Goal: Task Accomplishment & Management: Use online tool/utility

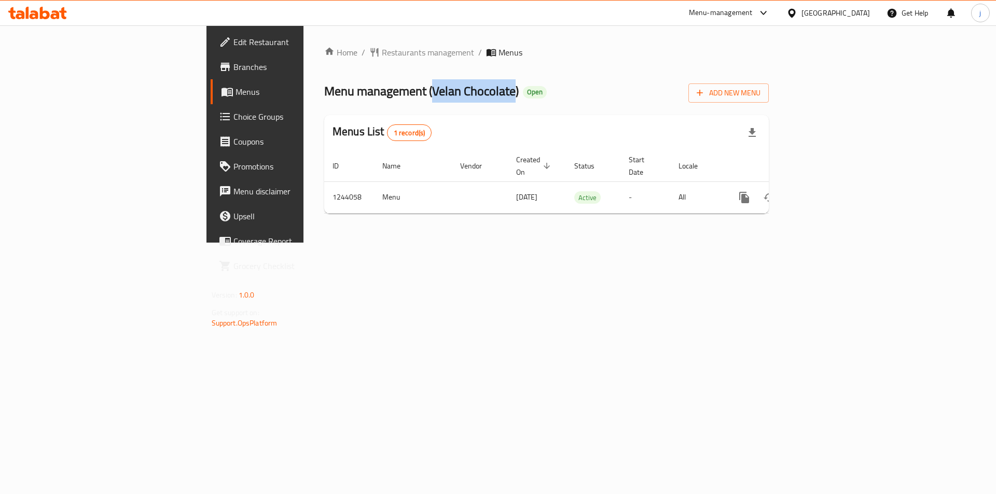
drag, startPoint x: 294, startPoint y: 93, endPoint x: 377, endPoint y: 100, distance: 83.2
click at [377, 100] on span "Menu management ( Velan Chocolate )" at bounding box center [421, 90] width 194 height 23
click at [432, 57] on ol "Home / Restaurants management / Menus" at bounding box center [546, 52] width 444 height 12
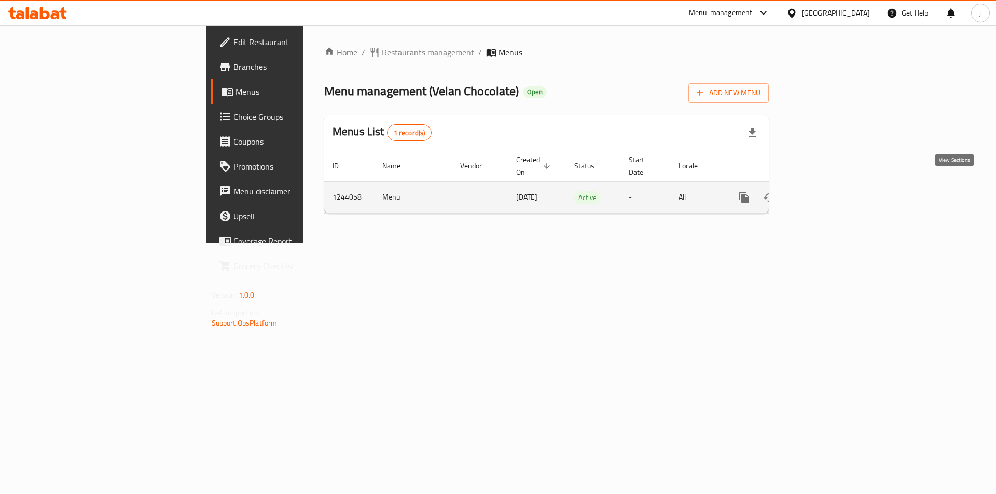
click at [831, 188] on link "enhanced table" at bounding box center [818, 197] width 25 height 25
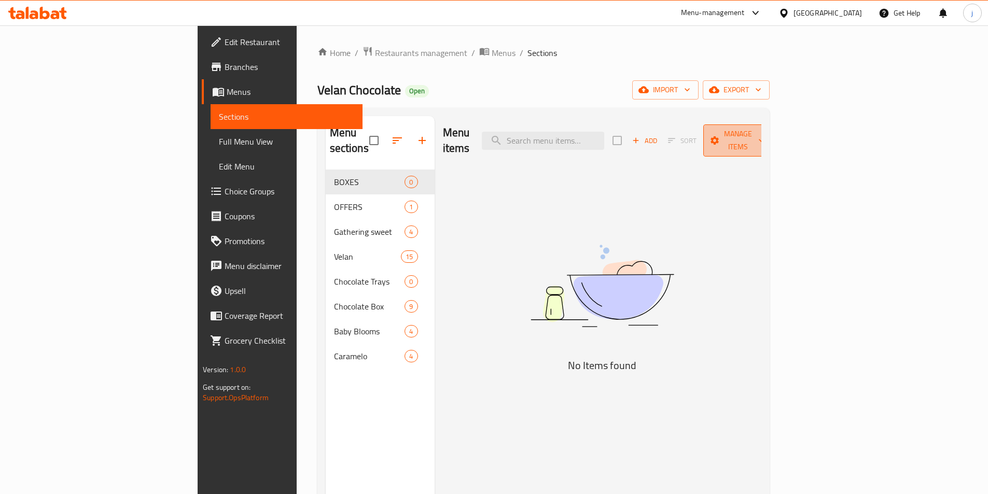
click at [773, 140] on button "Manage items" at bounding box center [737, 140] width 69 height 32
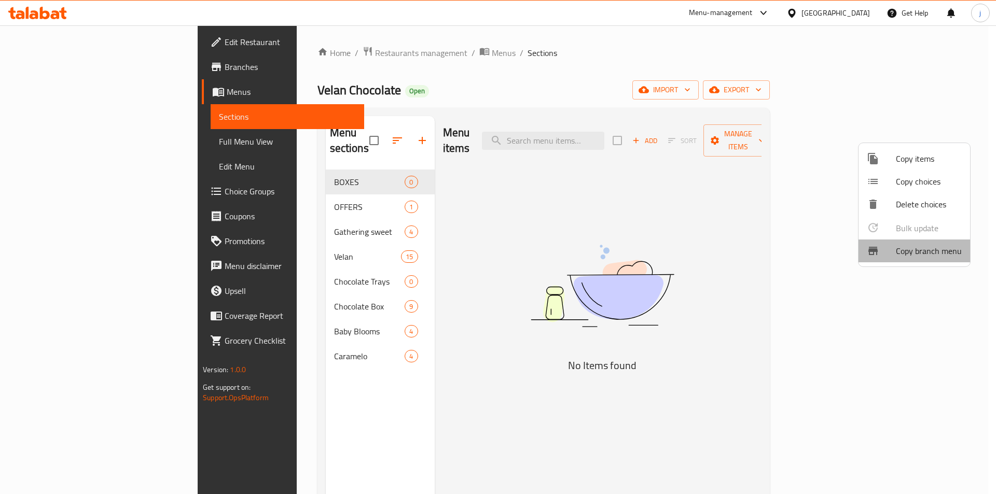
click at [933, 247] on span "Copy branch menu" at bounding box center [929, 251] width 66 height 12
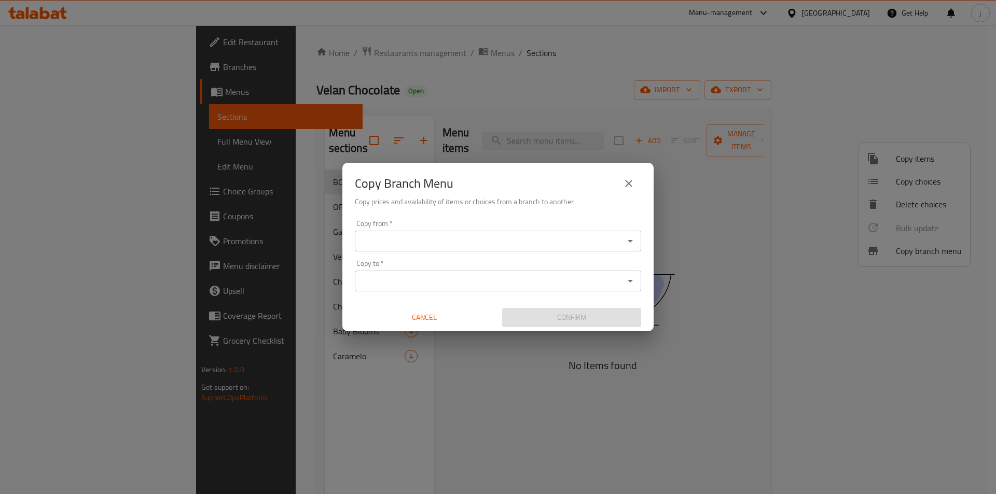
click at [624, 179] on icon "close" at bounding box center [628, 183] width 12 height 12
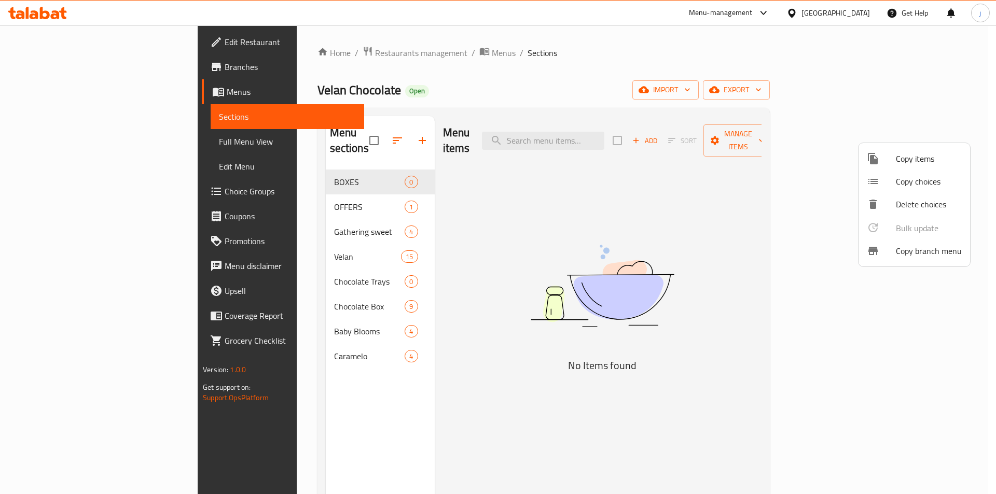
click at [100, 75] on div at bounding box center [498, 247] width 996 height 494
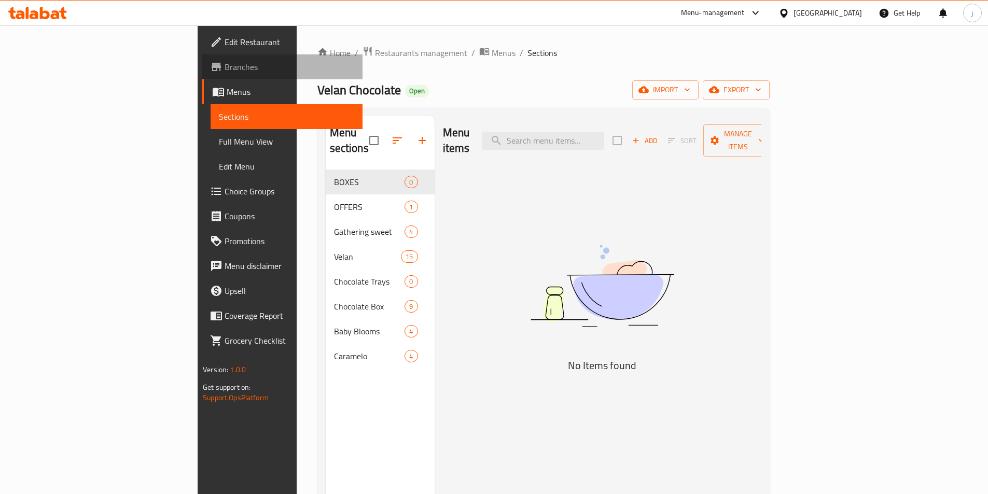
click at [202, 75] on link "Branches" at bounding box center [282, 66] width 161 height 25
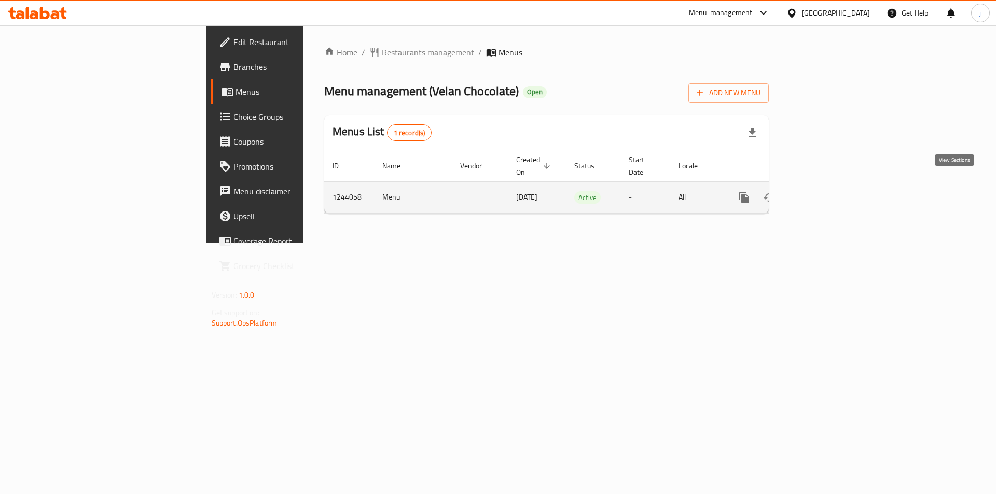
click at [831, 188] on link "enhanced table" at bounding box center [818, 197] width 25 height 25
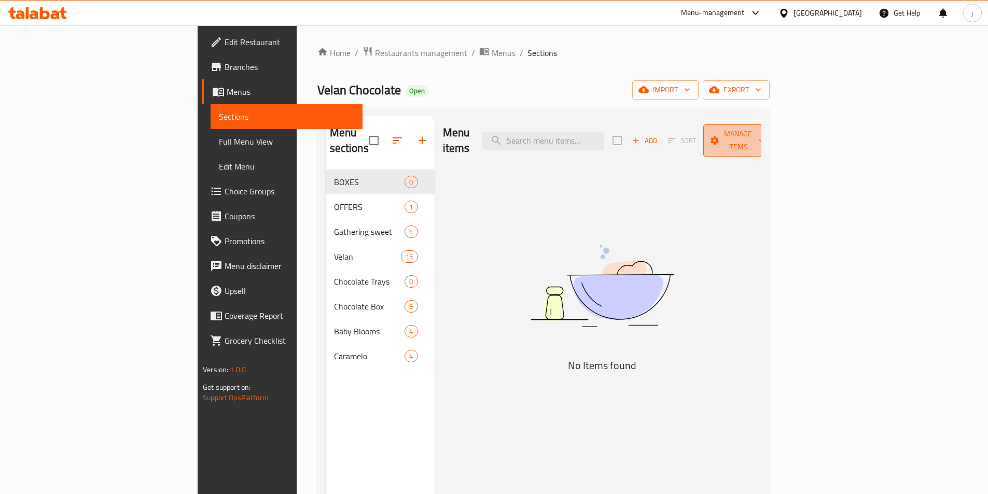
click at [767, 137] on icon "button" at bounding box center [761, 140] width 10 height 10
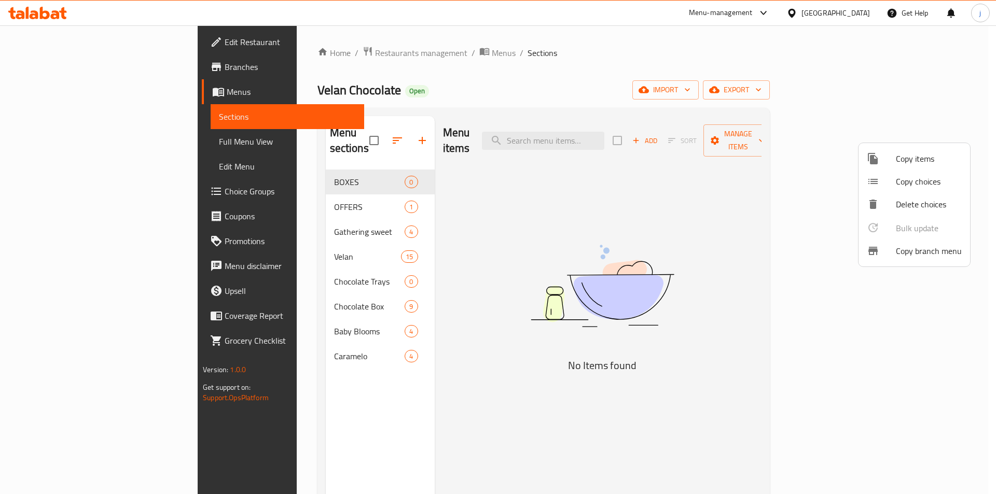
click at [914, 261] on li "Copy branch menu" at bounding box center [914, 251] width 112 height 23
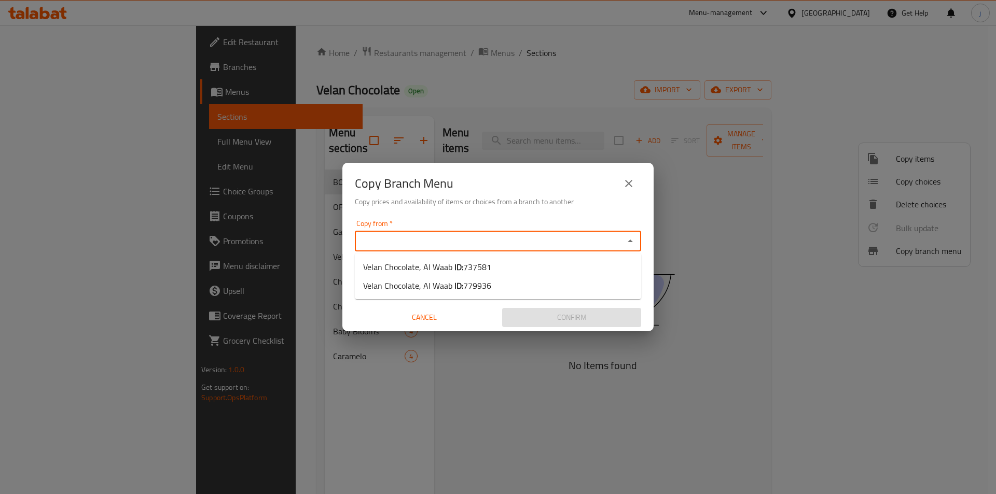
click at [403, 239] on input "Copy from   *" at bounding box center [489, 241] width 263 height 15
click at [377, 234] on input "Copy from   *" at bounding box center [489, 241] width 263 height 15
paste input "Velan Chocolate, Al Waab"
click at [396, 272] on span "Velan Chocolate, Al Waab ID: 737581" at bounding box center [427, 267] width 128 height 12
type input "Velan Chocolate, Al Waab"
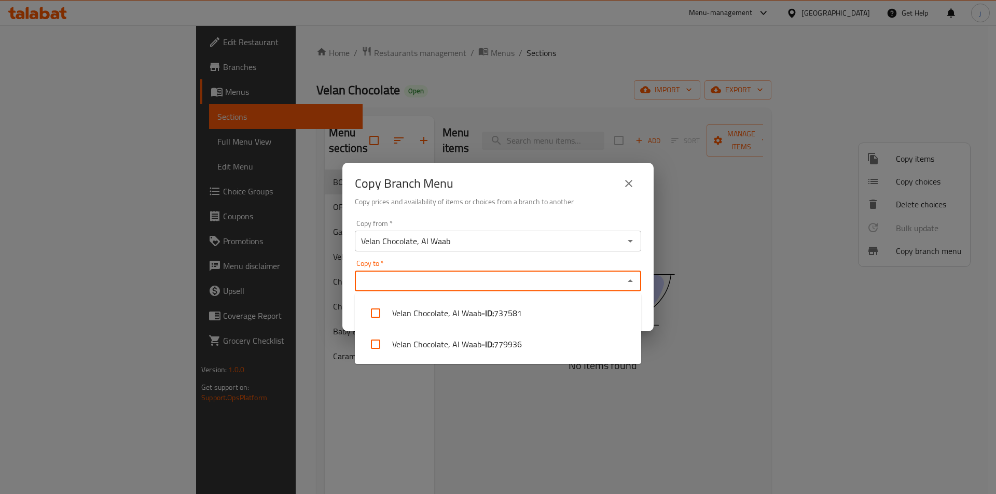
click at [384, 280] on input "Copy to   *" at bounding box center [489, 281] width 263 height 15
click at [389, 339] on li "Velan Chocolate, Al Waab - ID: 779936" at bounding box center [498, 344] width 286 height 31
checkbox input "true"
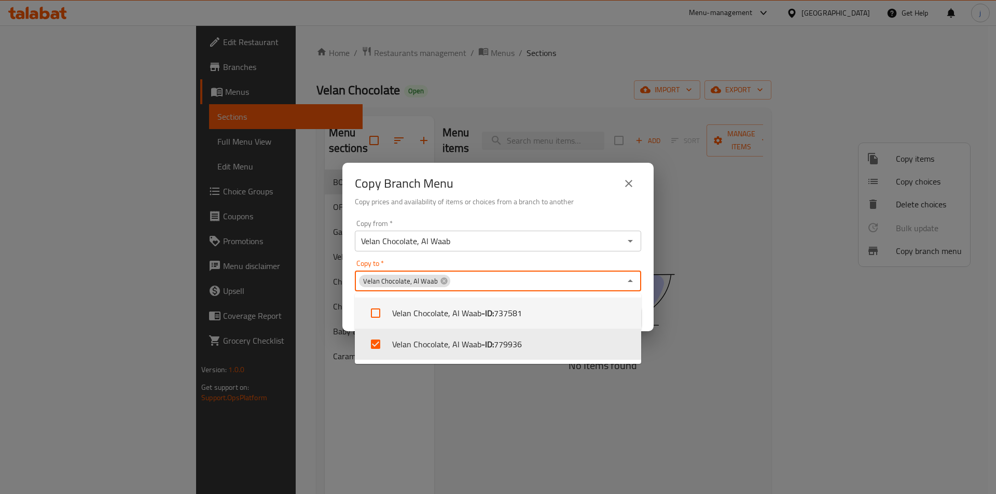
click at [761, 211] on div "Copy Branch Menu Copy prices and availability of items or choices from a branch…" at bounding box center [498, 247] width 996 height 494
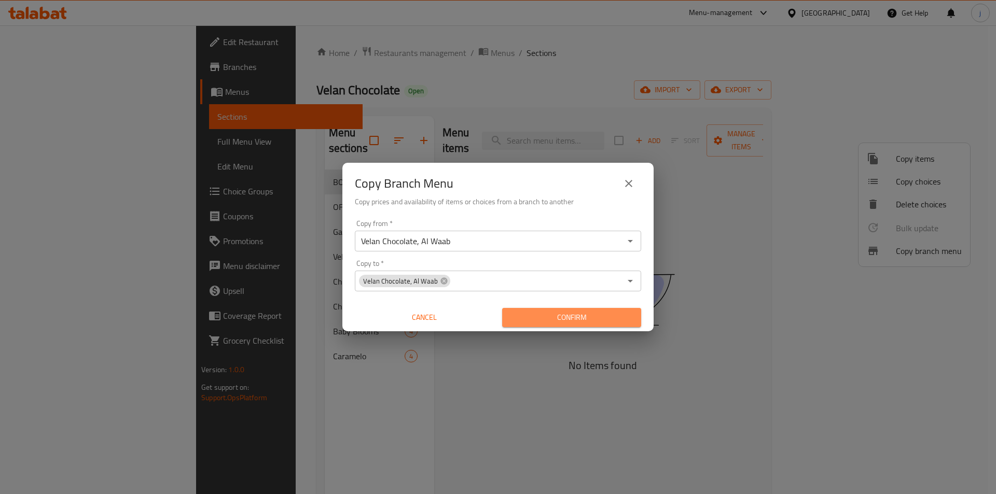
click at [544, 320] on span "Confirm" at bounding box center [571, 317] width 122 height 13
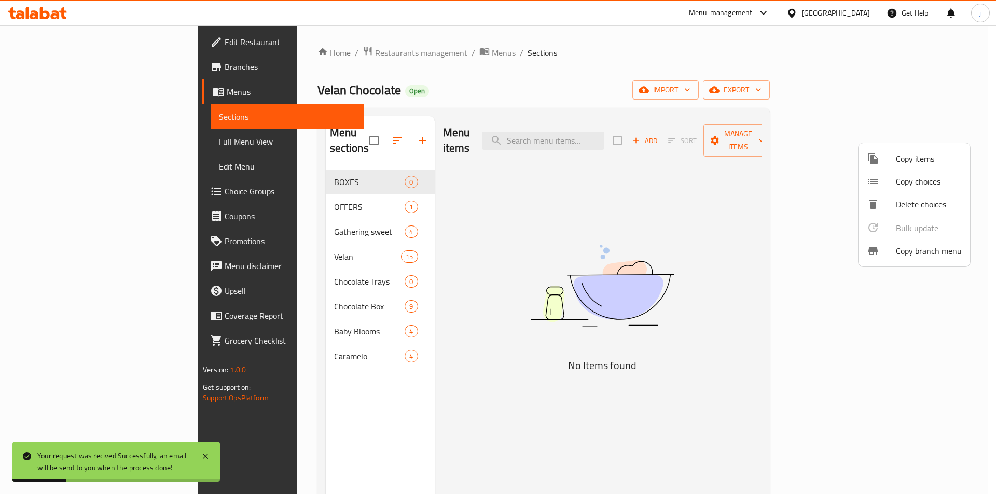
click at [689, 50] on div at bounding box center [498, 247] width 996 height 494
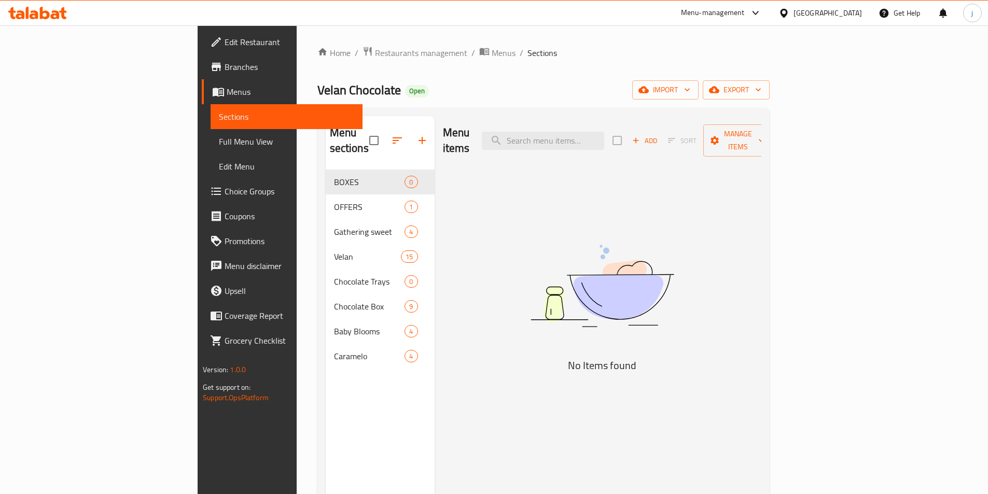
click at [225, 66] on span "Branches" at bounding box center [290, 67] width 130 height 12
